Goal: Check status: Check status

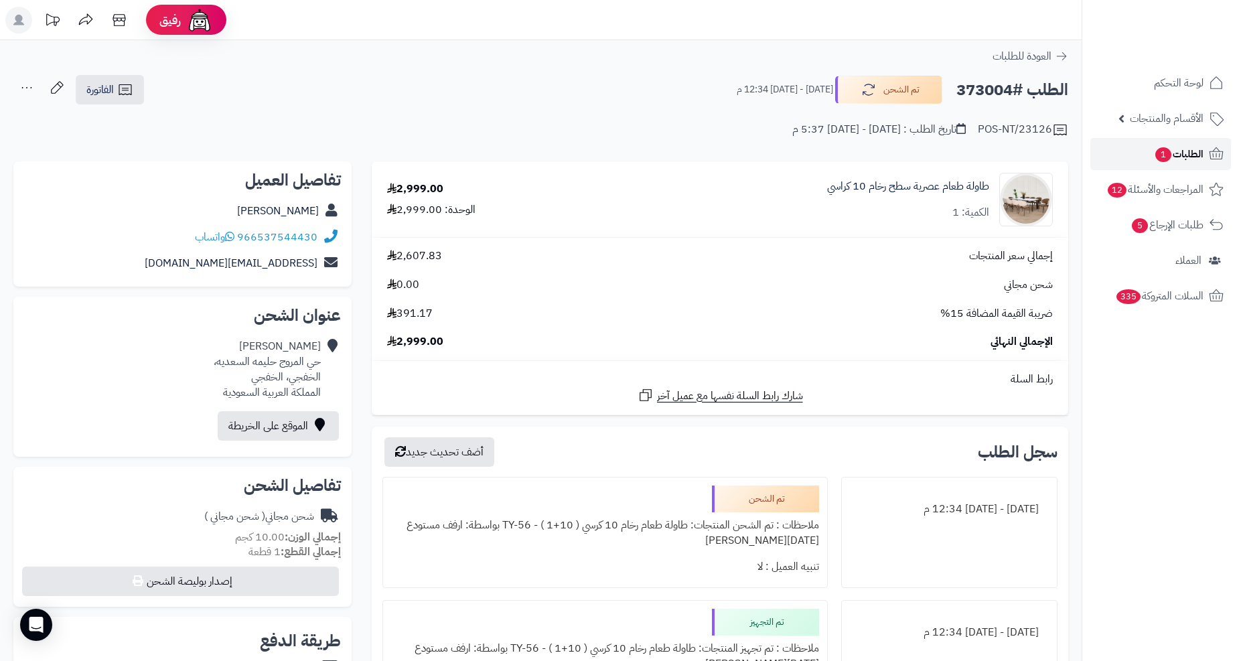
click at [1171, 149] on span "الطلبات 1" at bounding box center [1179, 154] width 50 height 19
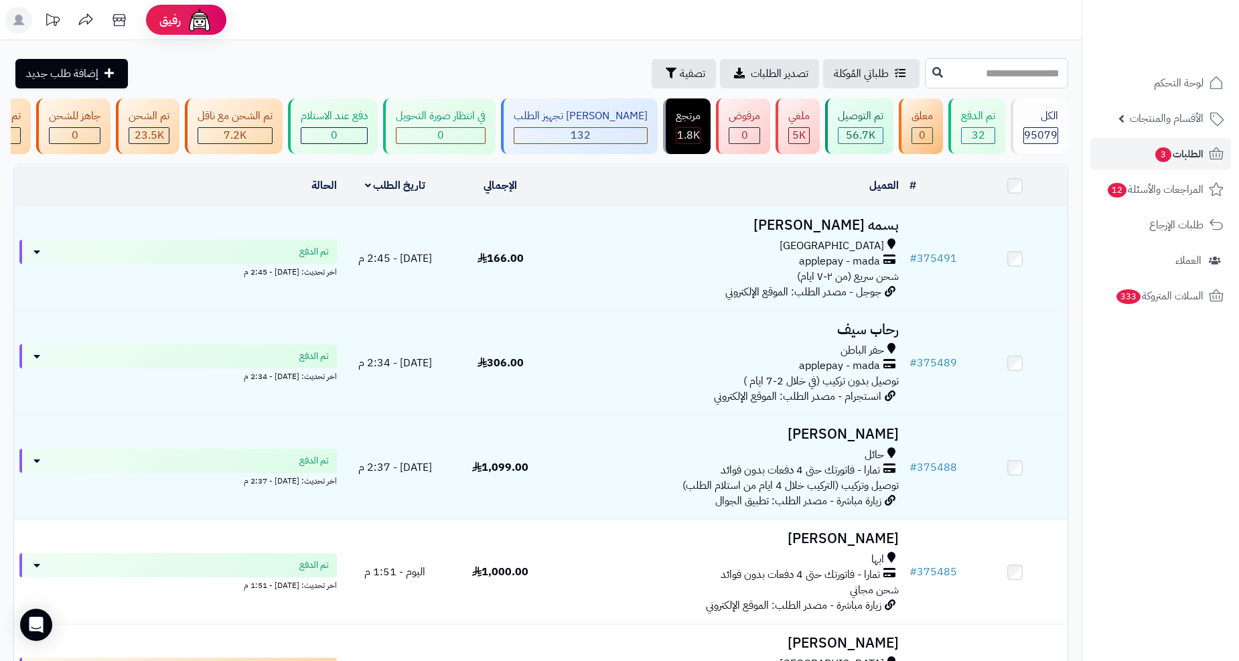
click at [1005, 70] on input "text" at bounding box center [996, 73] width 143 height 30
paste input "******"
type input "******"
